Goal: Ask a question: Ask a question

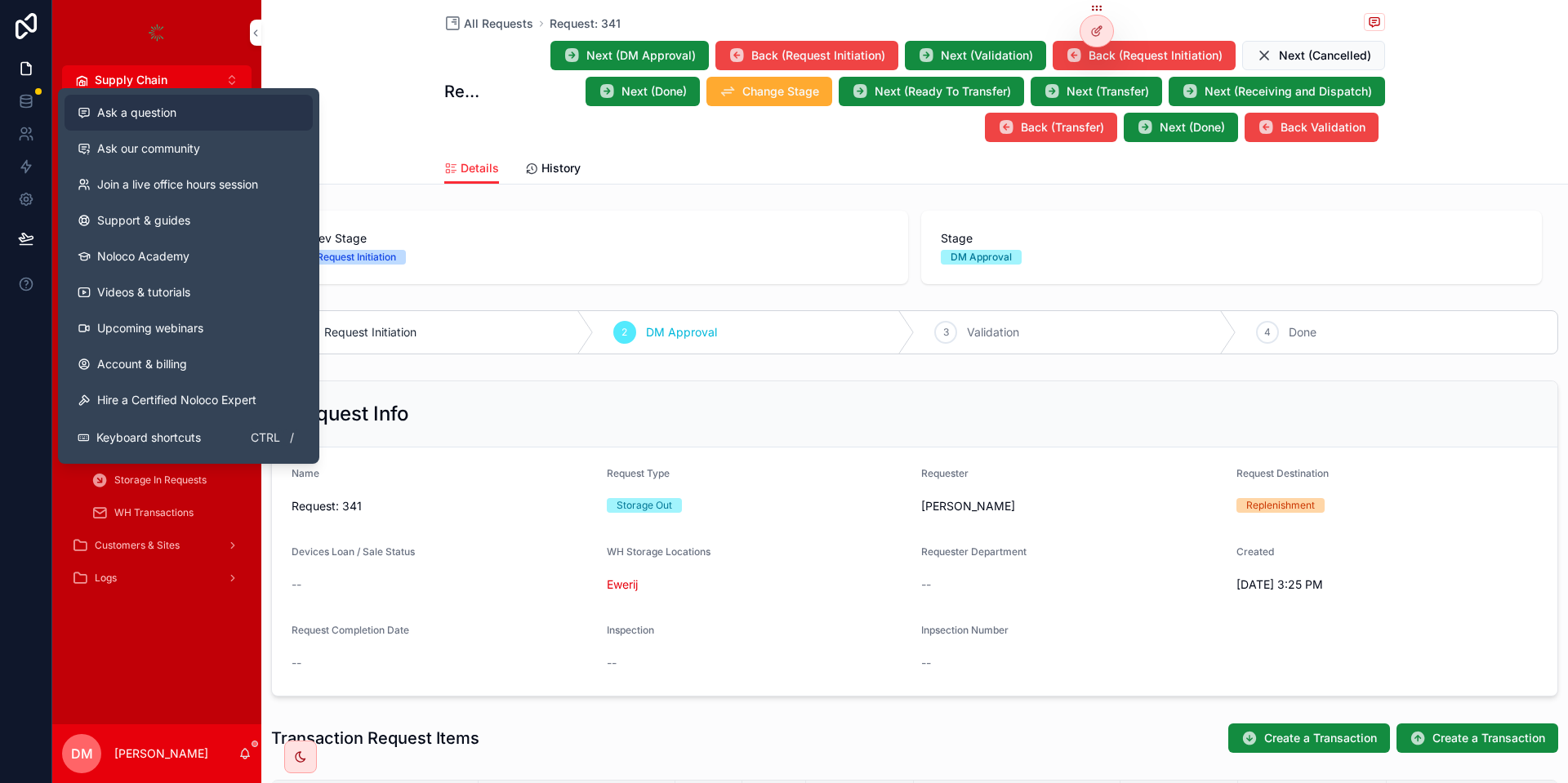
click at [205, 115] on div "Ask a question" at bounding box center [189, 112] width 223 height 17
